Goal: Navigation & Orientation: Find specific page/section

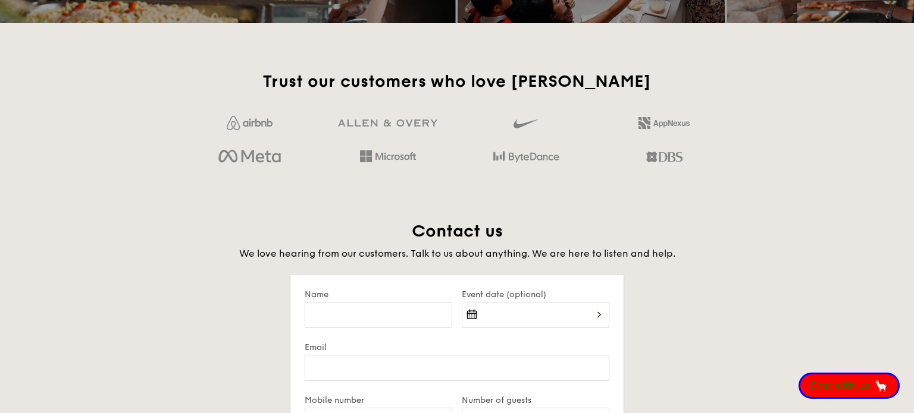
scroll to position [2822, 0]
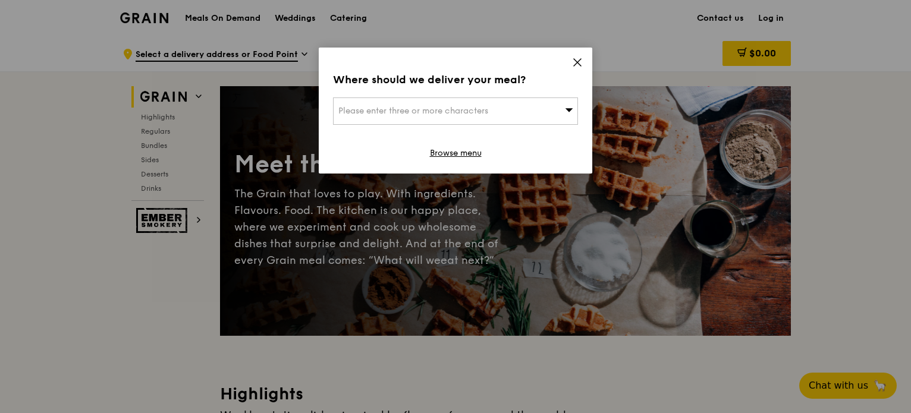
click at [576, 61] on icon at bounding box center [577, 62] width 7 height 7
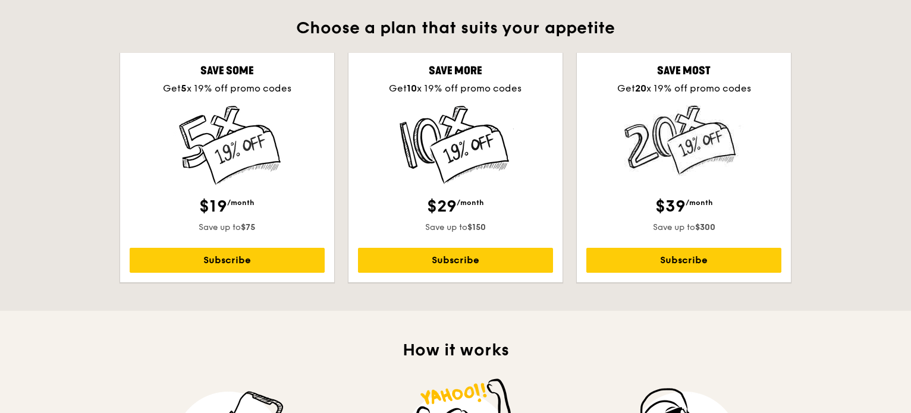
scroll to position [345, 0]
